Goal: Task Accomplishment & Management: Manage account settings

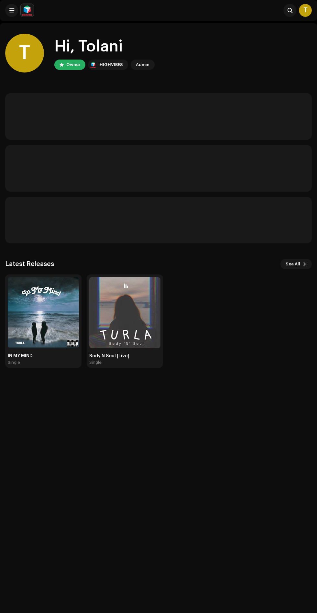
click at [41, 324] on img at bounding box center [43, 312] width 71 height 71
click at [36, 311] on img at bounding box center [43, 312] width 71 height 71
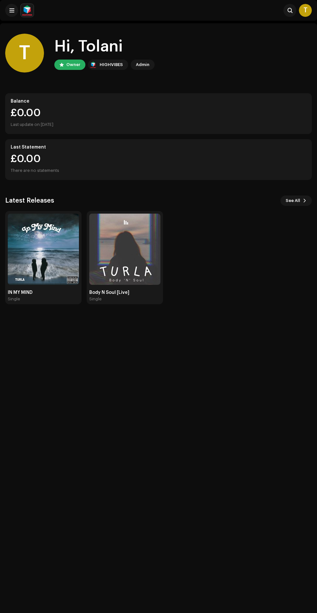
click at [31, 312] on div "T Hi, [PERSON_NAME] Owner HIGHVIBES Admin Balance £0.00 Last update on [DATE] L…" at bounding box center [158, 168] width 307 height 291
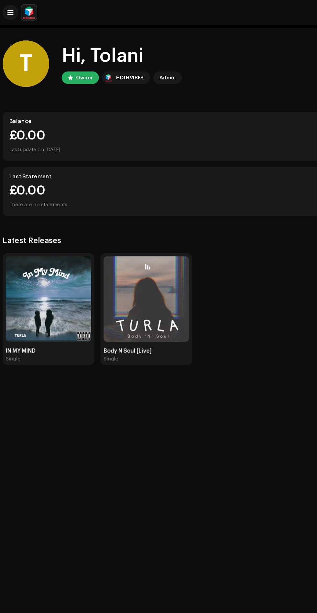
click at [31, 254] on img at bounding box center [43, 249] width 71 height 71
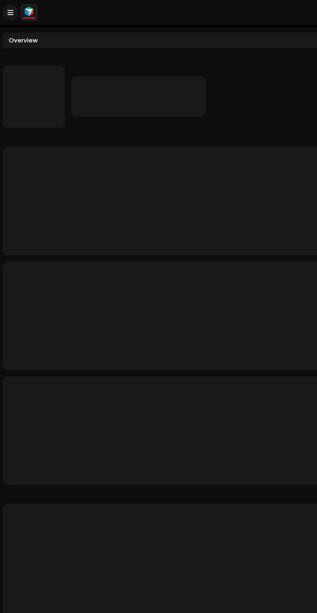
click at [44, 274] on p-skeleton at bounding box center [158, 263] width 307 height 91
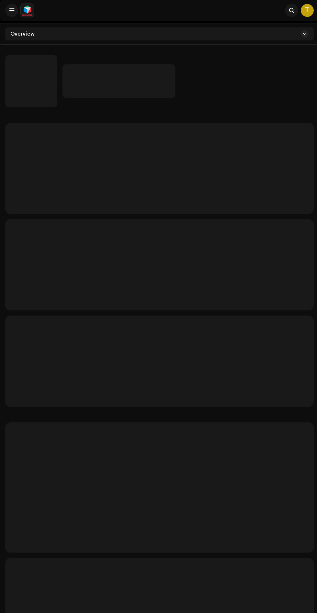
click at [65, 317] on p-skeleton at bounding box center [158, 359] width 307 height 91
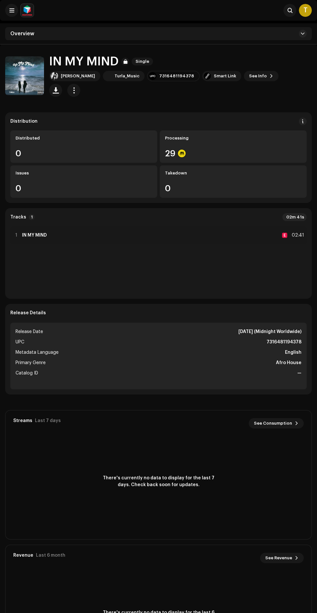
scroll to position [44, 0]
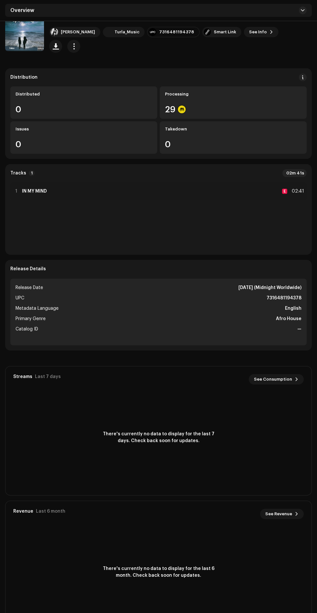
click at [213, 105] on div "29" at bounding box center [233, 109] width 137 height 8
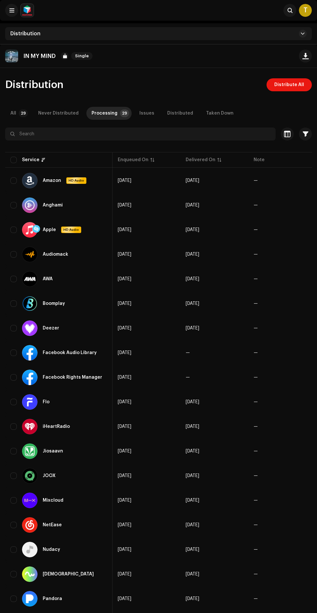
scroll to position [0, 90]
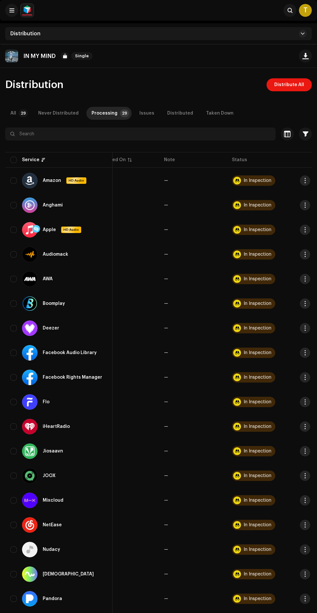
click at [285, 85] on span "Distribute All" at bounding box center [290, 84] width 30 height 13
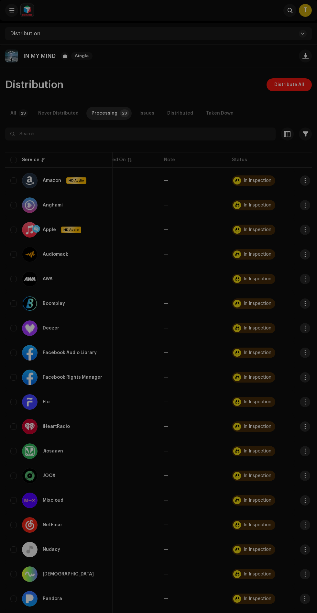
click at [238, 488] on div "Not Eligible For Distribution The selected services are not eligible for distri…" at bounding box center [158, 306] width 317 height 613
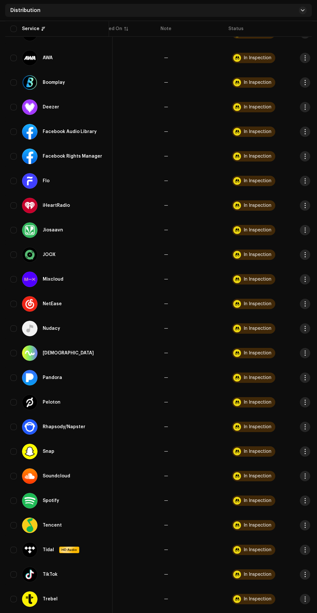
scroll to position [0, 0]
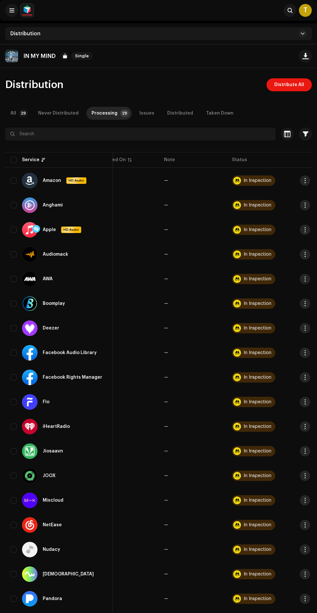
click at [59, 108] on div "Never Distributed" at bounding box center [58, 113] width 40 height 13
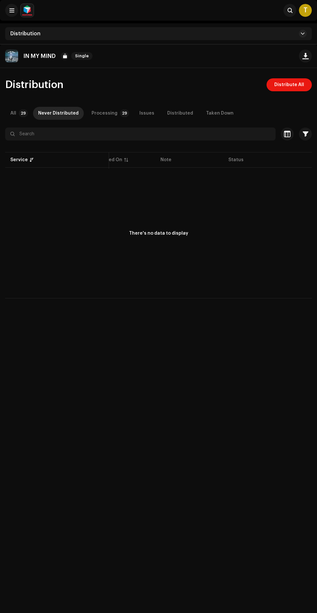
click at [13, 113] on div "All" at bounding box center [13, 113] width 6 height 13
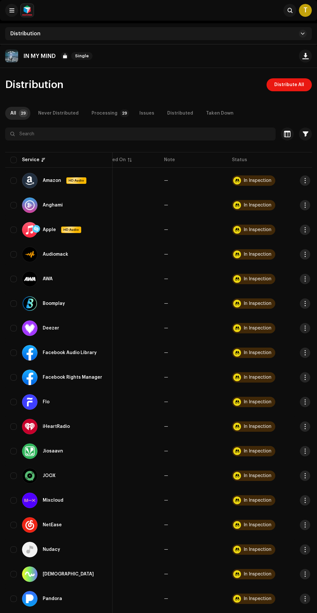
click at [13, 113] on div "All" at bounding box center [13, 113] width 6 height 13
click at [23, 113] on p-badge "29" at bounding box center [23, 113] width 9 height 8
